Goal: Navigation & Orientation: Find specific page/section

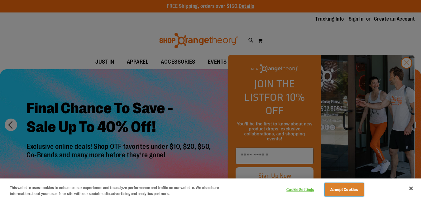
click at [343, 188] on button "Accept Cookies" at bounding box center [343, 189] width 39 height 13
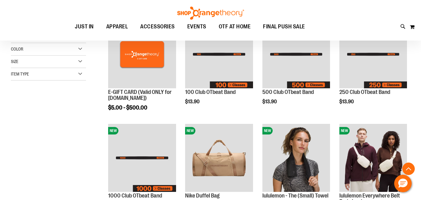
scroll to position [238, 0]
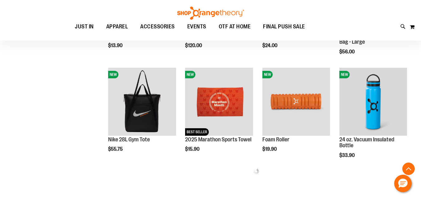
scroll to position [263, 0]
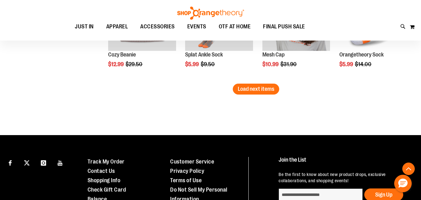
scroll to position [971, 0]
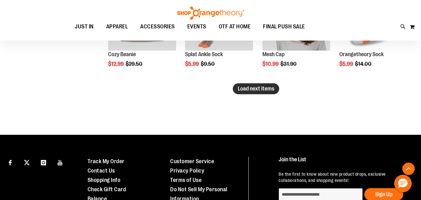
click at [255, 87] on span "Load next items" at bounding box center [256, 88] width 36 height 6
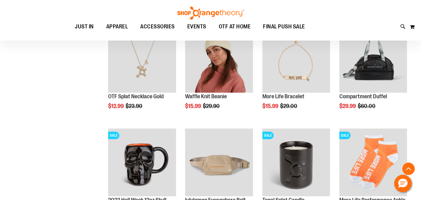
scroll to position [1198, 0]
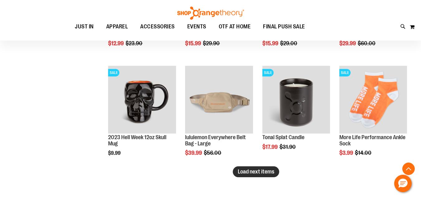
click at [271, 174] on span "Load next items" at bounding box center [256, 171] width 36 height 6
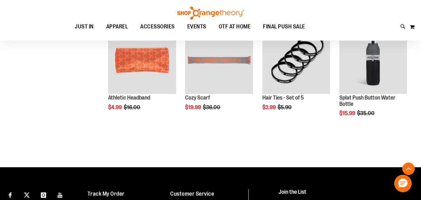
scroll to position [1343, 0]
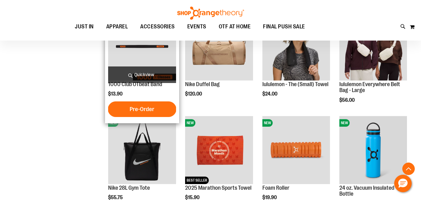
scroll to position [217, 0]
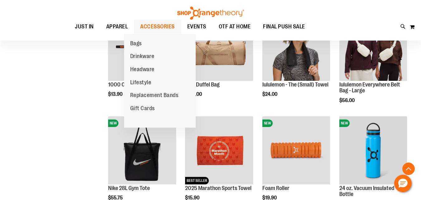
click at [141, 24] on span "ACCESSORIES" at bounding box center [157, 27] width 35 height 14
